Goal: Task Accomplishment & Management: Use online tool/utility

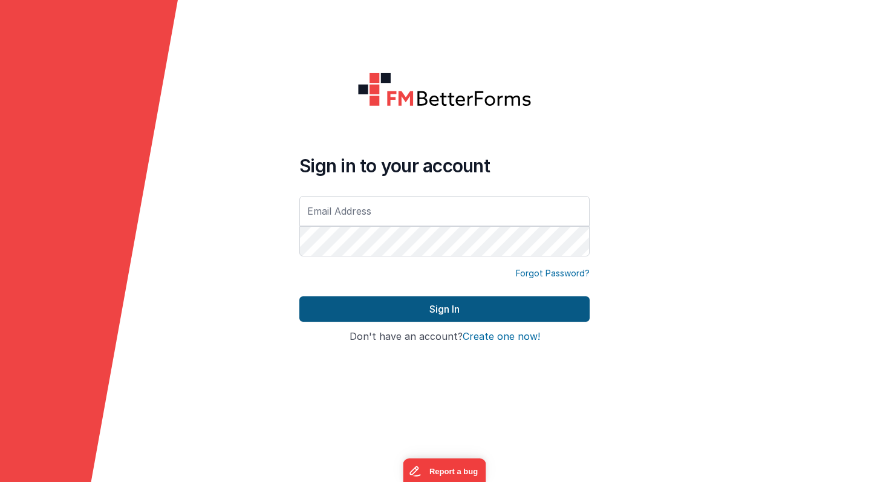
type input "[PERSON_NAME][EMAIL_ADDRESS][PERSON_NAME][DOMAIN_NAME]"
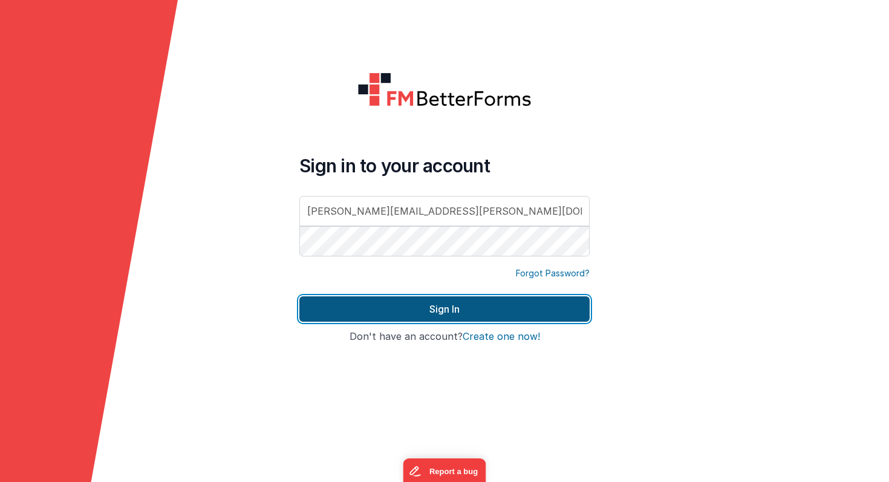
click at [376, 313] on button "Sign In" at bounding box center [444, 308] width 290 height 25
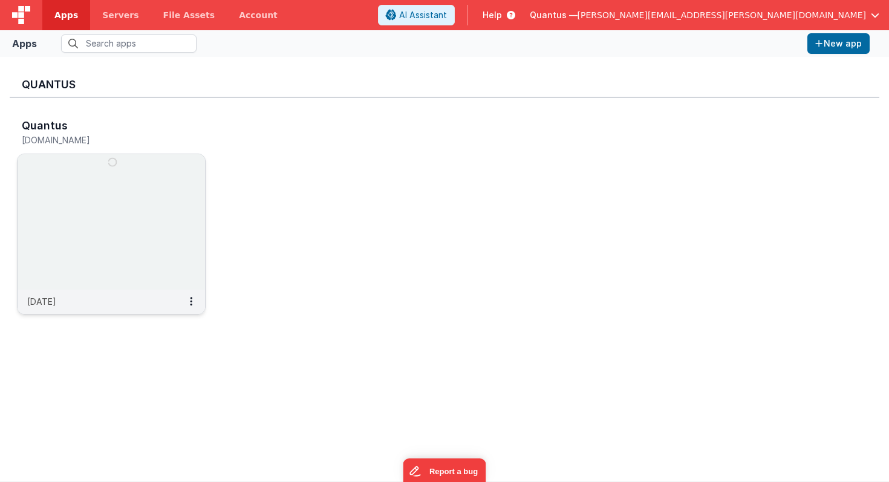
click at [91, 207] on img at bounding box center [112, 222] width 188 height 136
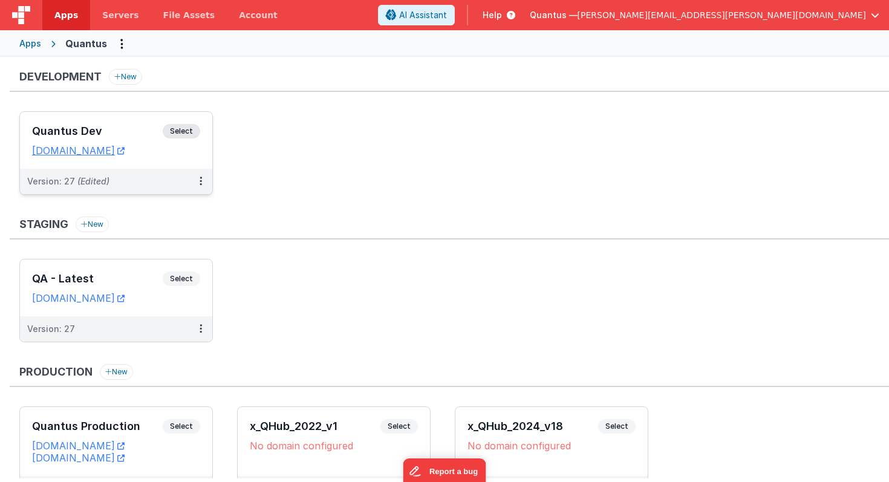
click at [131, 134] on h3 "Quantus Dev" at bounding box center [97, 131] width 131 height 12
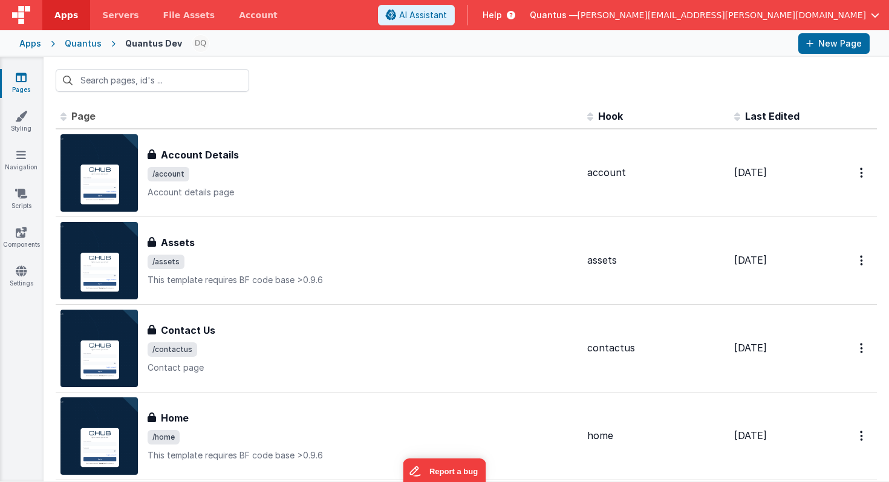
click at [778, 118] on span "Last Edited" at bounding box center [772, 116] width 54 height 12
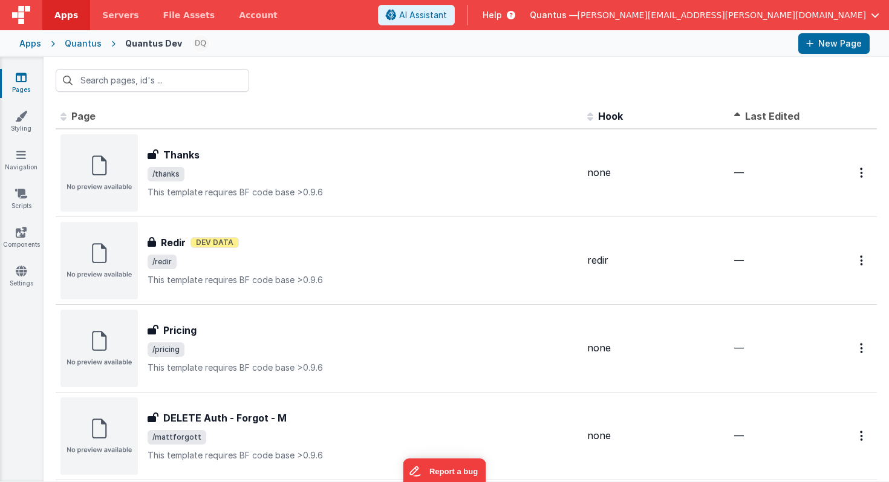
click at [773, 119] on span "Last Edited" at bounding box center [772, 116] width 54 height 12
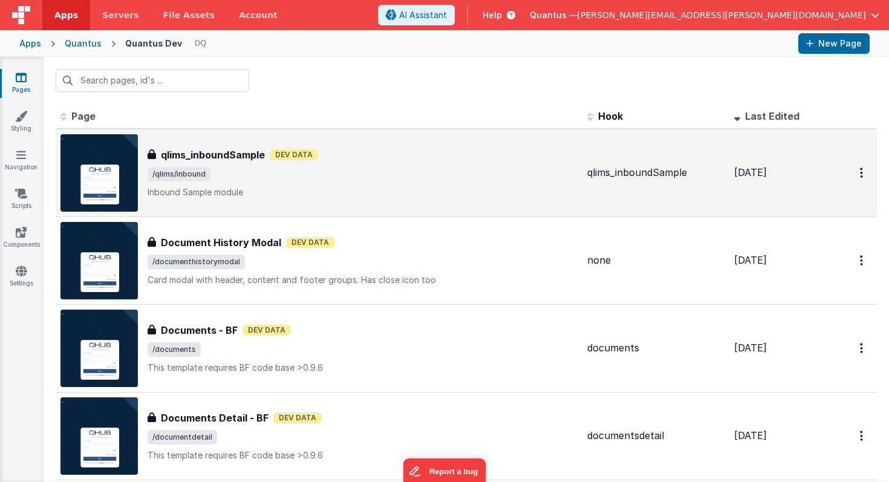
click at [397, 169] on span "/qlims/inbound" at bounding box center [363, 174] width 430 height 15
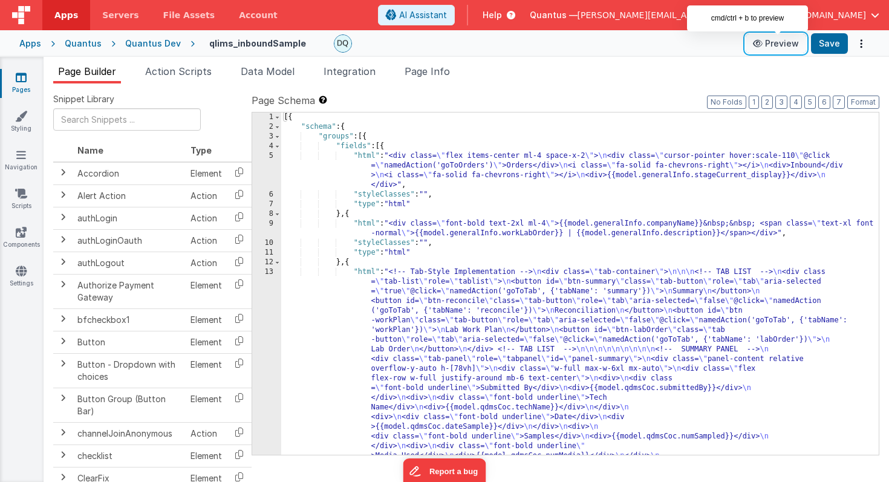
click at [779, 41] on button "Preview" at bounding box center [776, 43] width 61 height 19
